Goal: Task Accomplishment & Management: Use online tool/utility

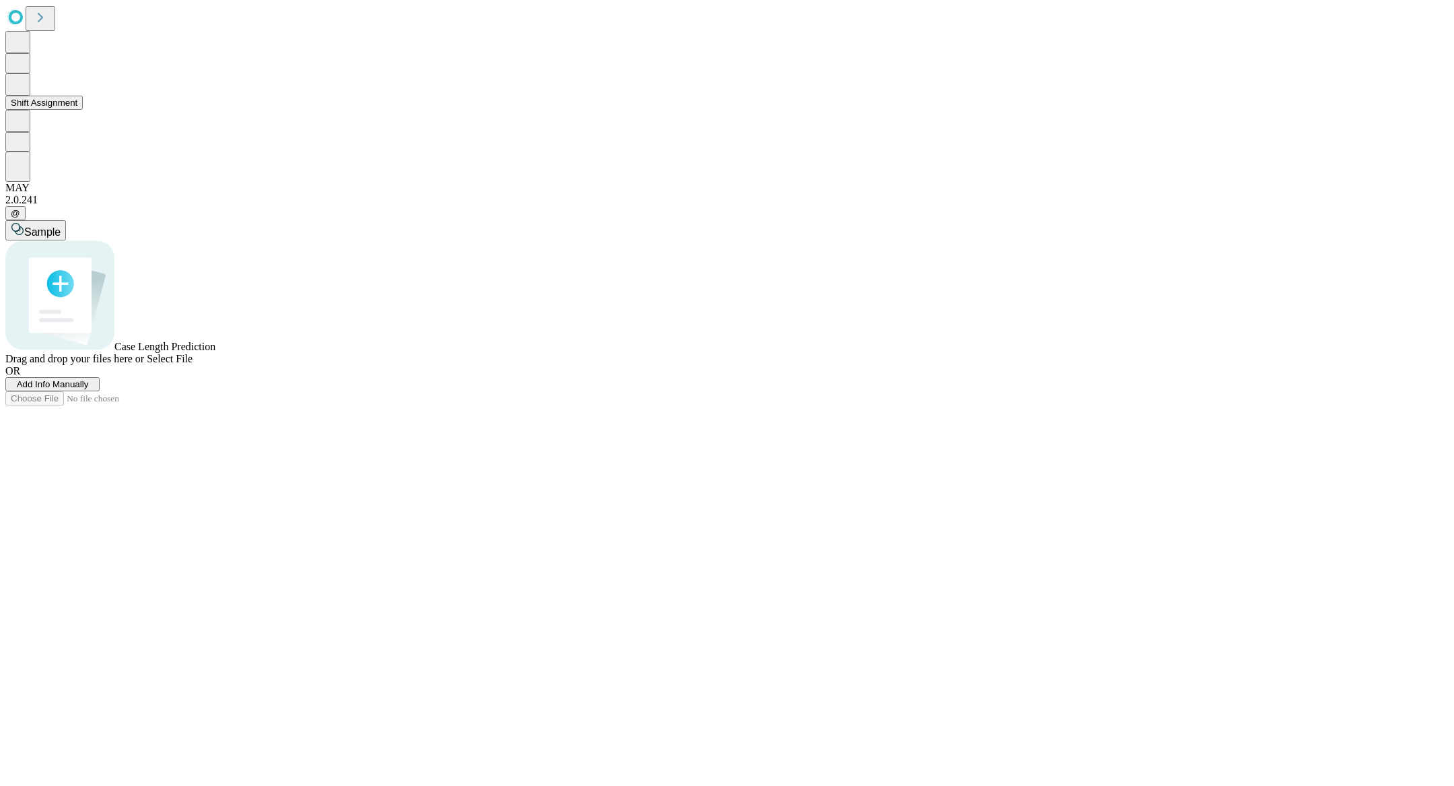
click at [67, 110] on button "Shift Assignment" at bounding box center [43, 103] width 77 height 14
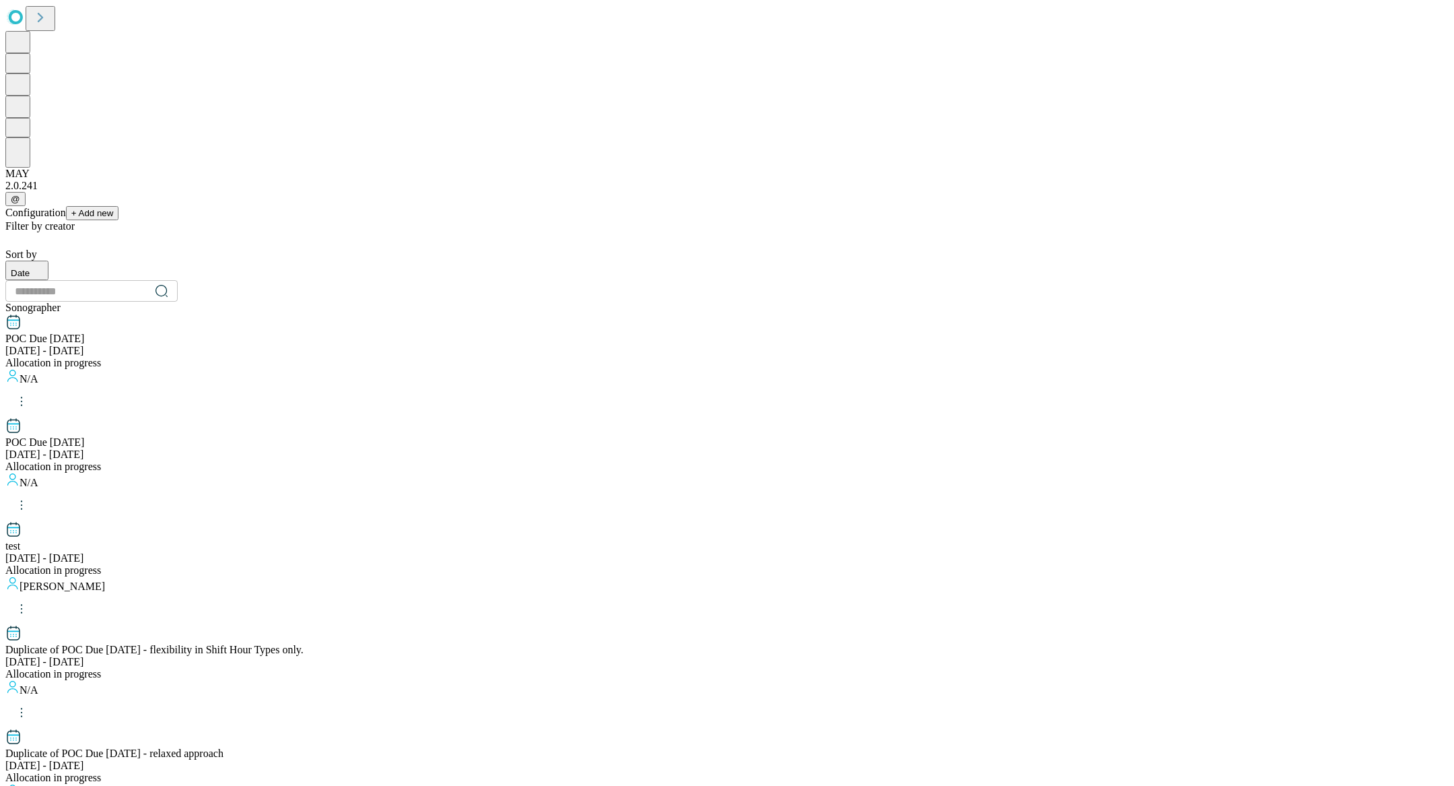
scroll to position [1148, 0]
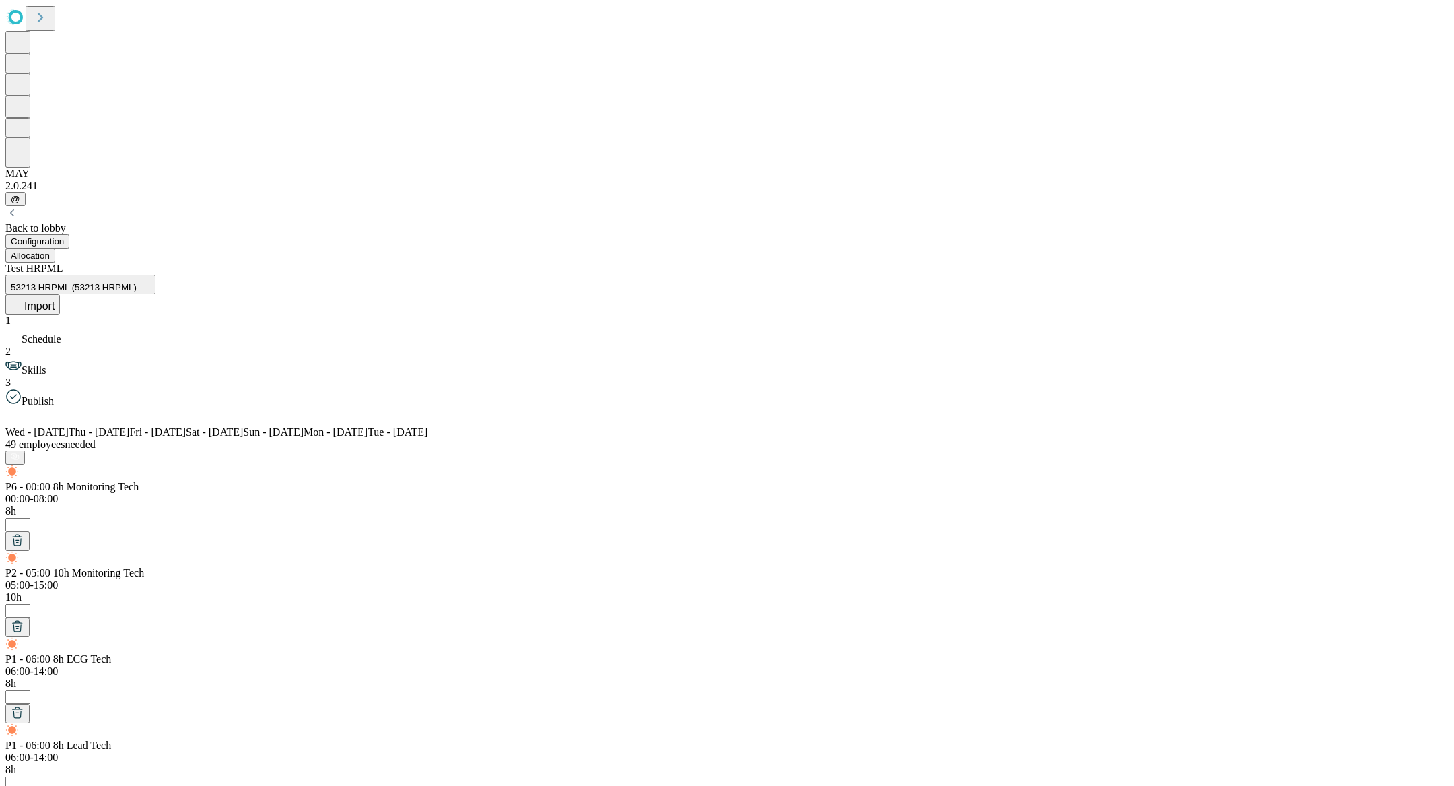
click at [60, 294] on button "Import" at bounding box center [32, 304] width 55 height 20
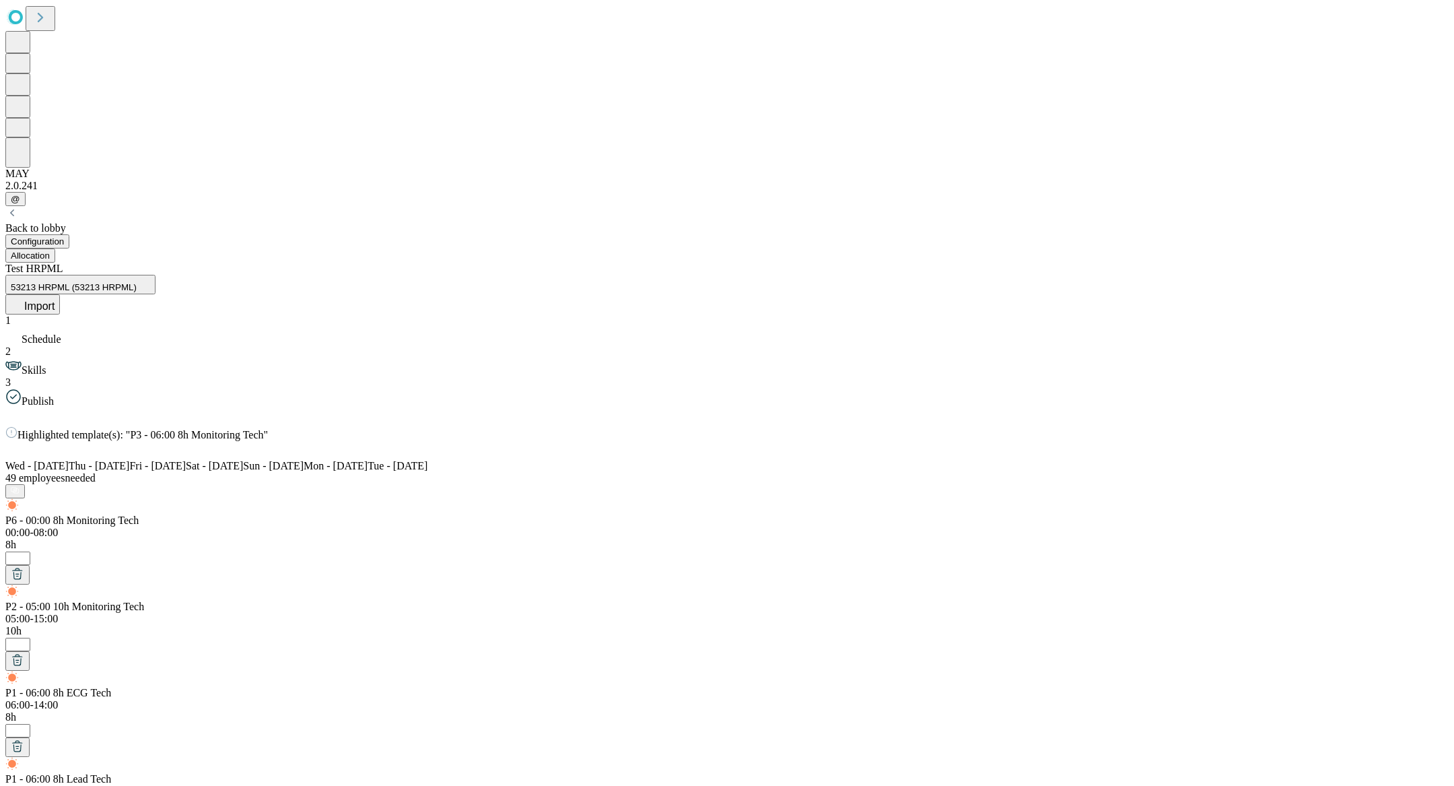
click at [268, 429] on span "Highlighted template(s): "P3 - 06:00 8h Monitoring Tech"" at bounding box center [143, 434] width 250 height 11
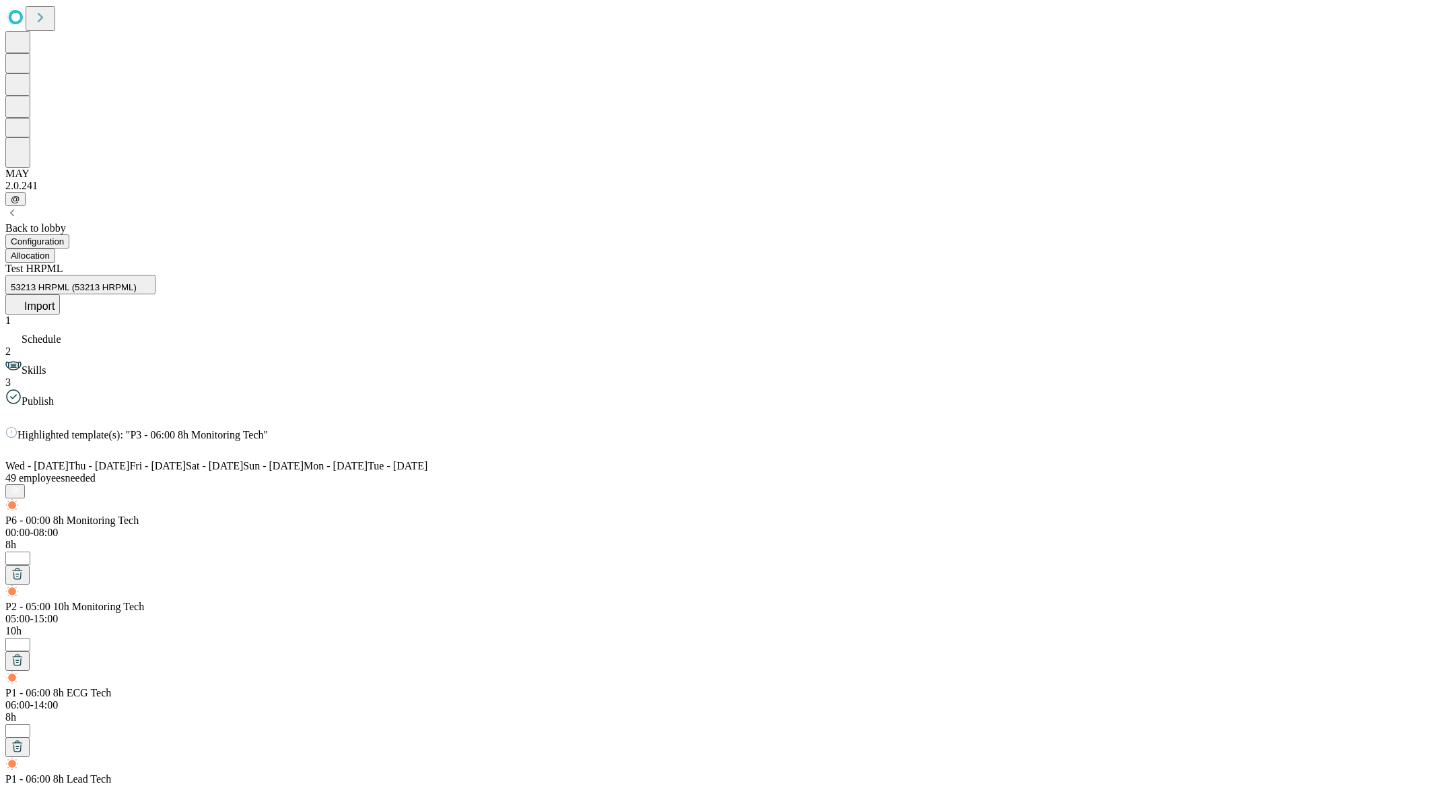
type input "*******"
drag, startPoint x: 1247, startPoint y: 328, endPoint x: 1266, endPoint y: 343, distance: 24.4
type input "**********"
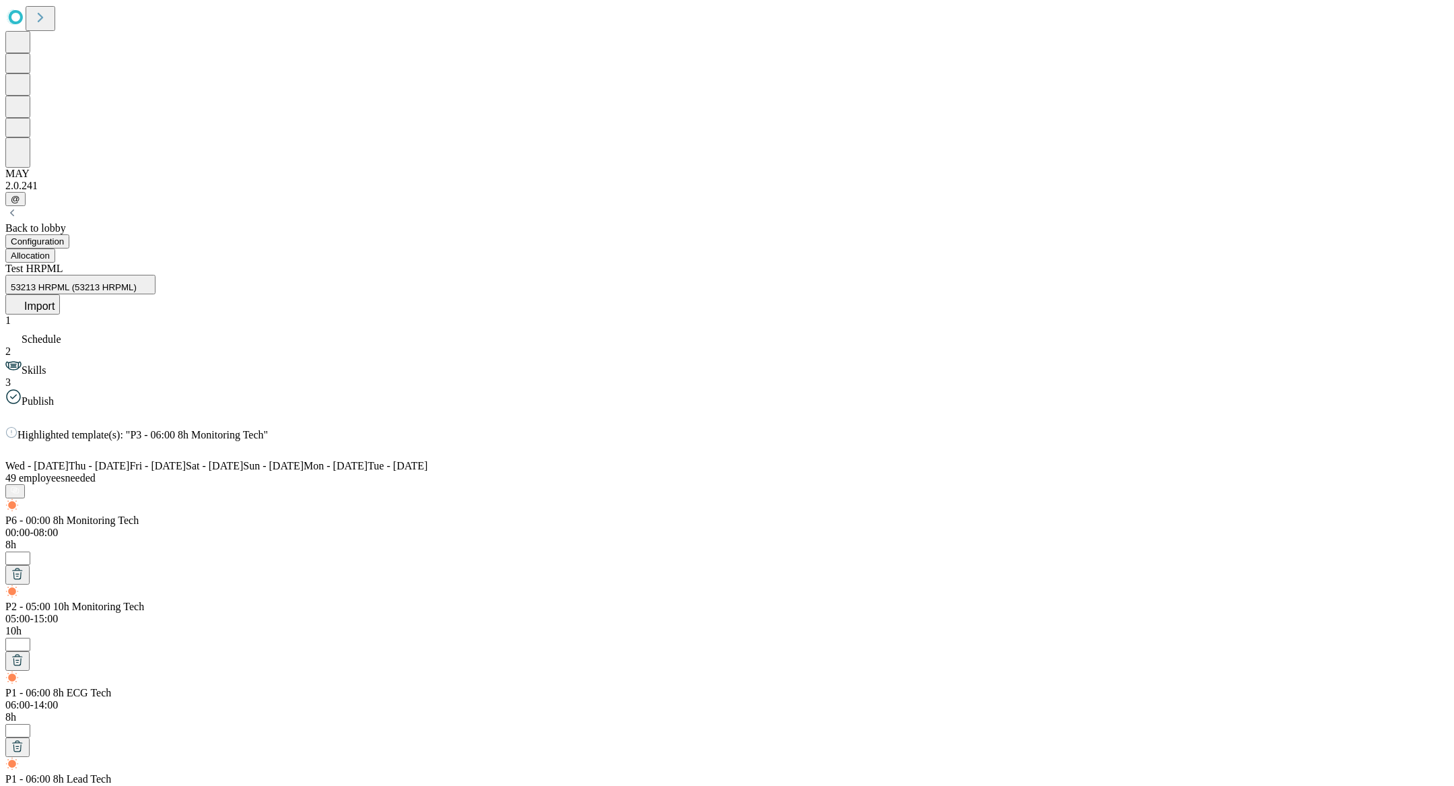
type input "*"
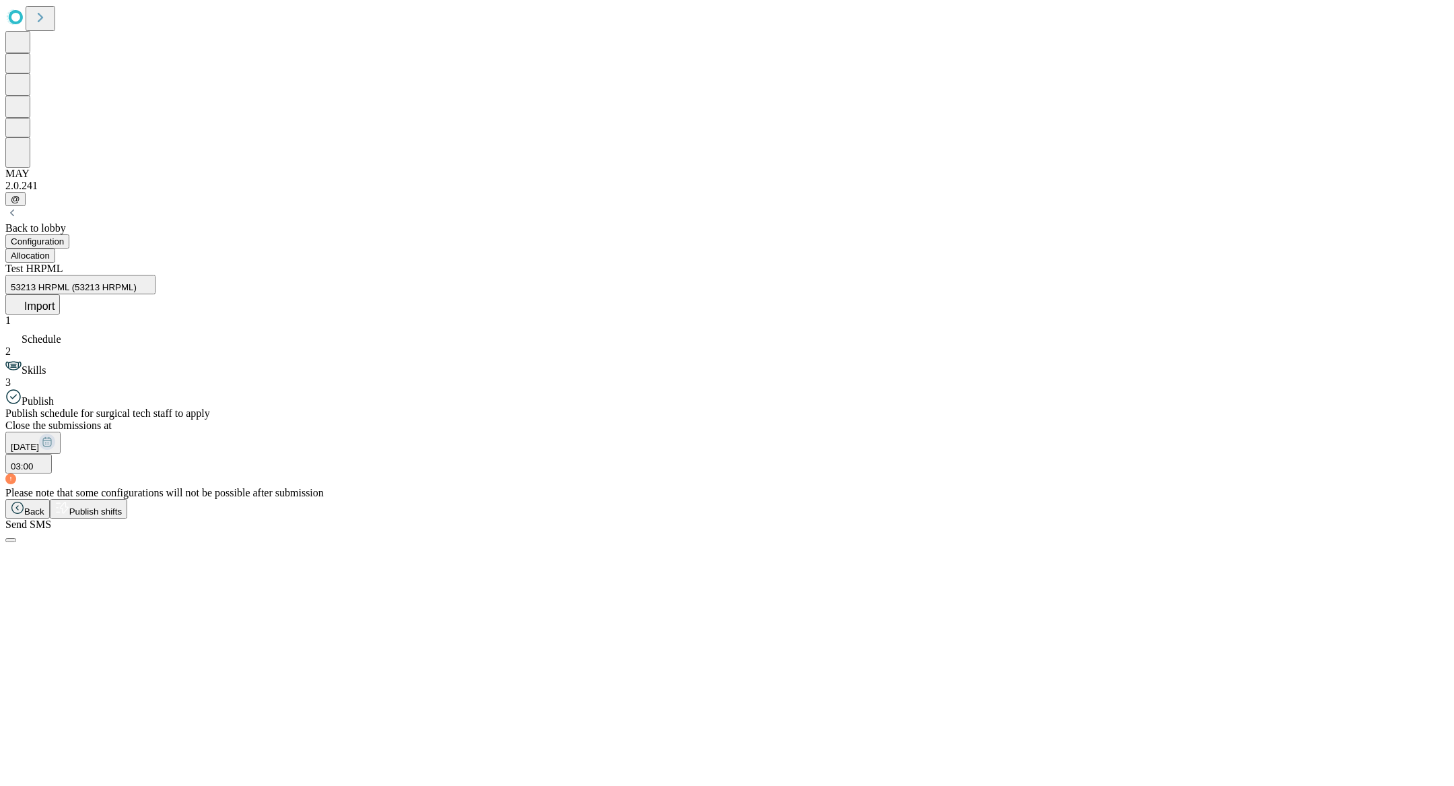
click at [123, 516] on span "Publish shifts" at bounding box center [95, 511] width 53 height 10
click at [24, 674] on span "OK" at bounding box center [17, 679] width 13 height 10
click at [55, 248] on button "Allocation" at bounding box center [30, 255] width 50 height 14
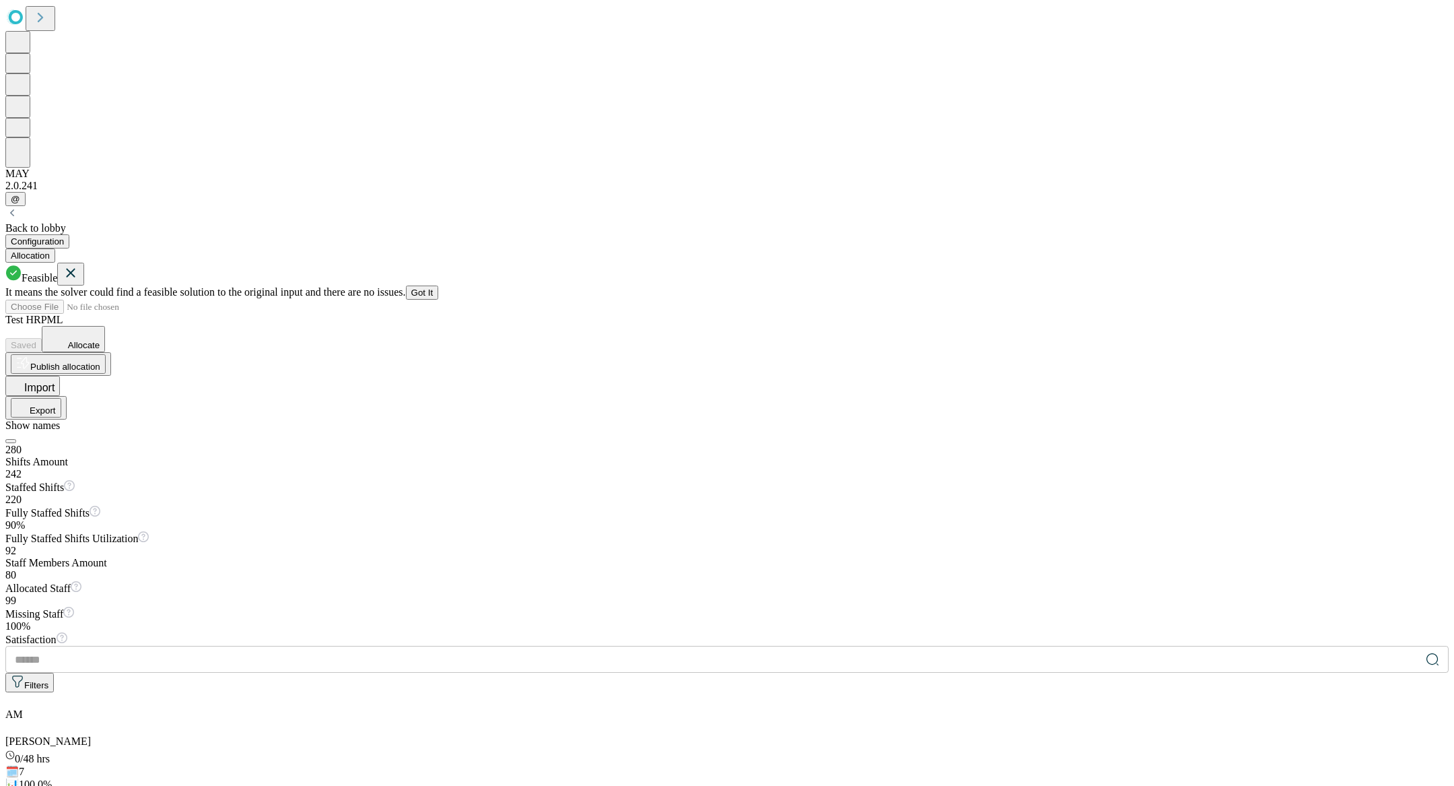
click at [105, 326] on button "Allocate" at bounding box center [73, 339] width 63 height 26
click at [439, 285] on button "Got It" at bounding box center [422, 292] width 33 height 14
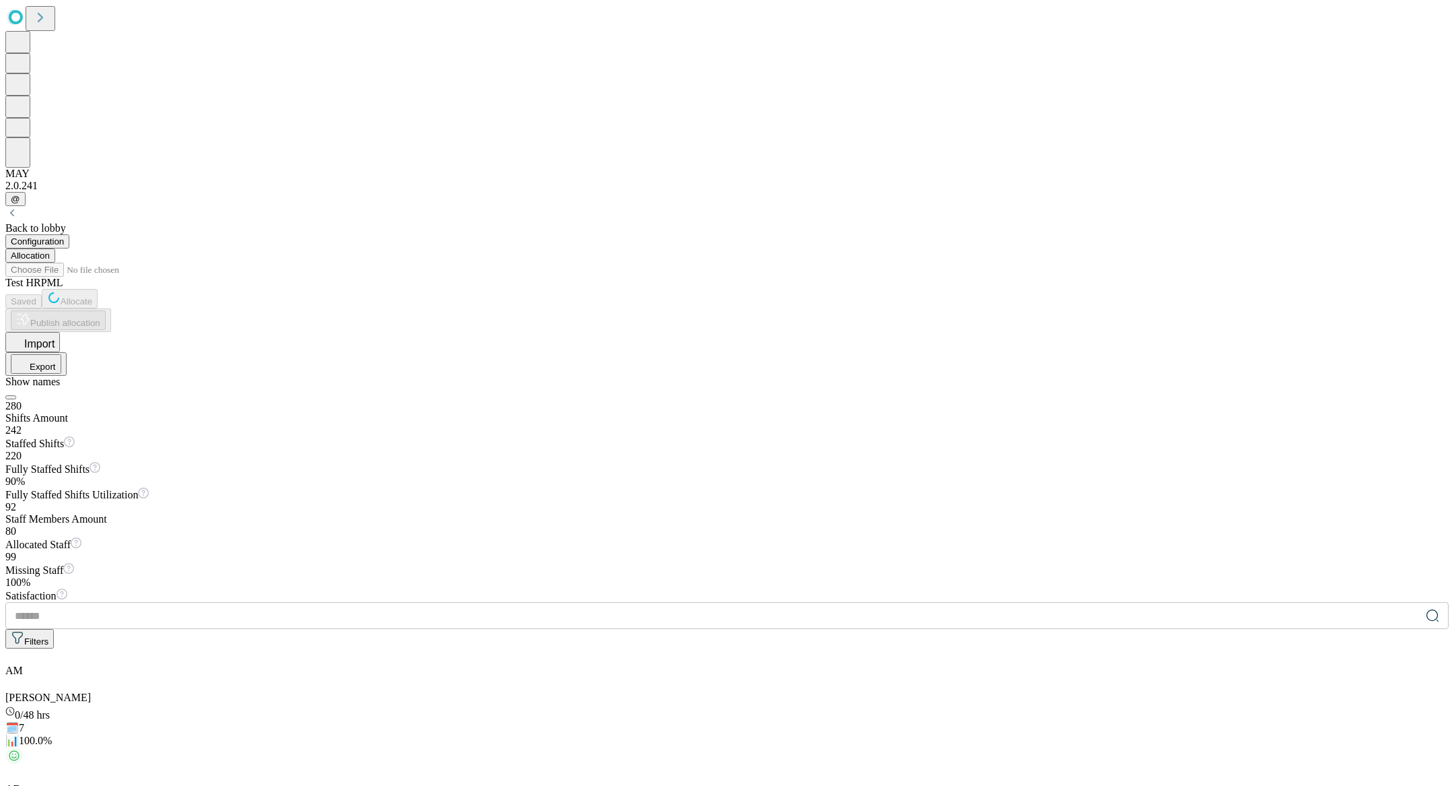
click at [1141, 206] on div "Back to lobby" at bounding box center [726, 220] width 1443 height 28
click at [61, 291] on icon at bounding box center [53, 297] width 13 height 13
